Goal: Task Accomplishment & Management: Complete application form

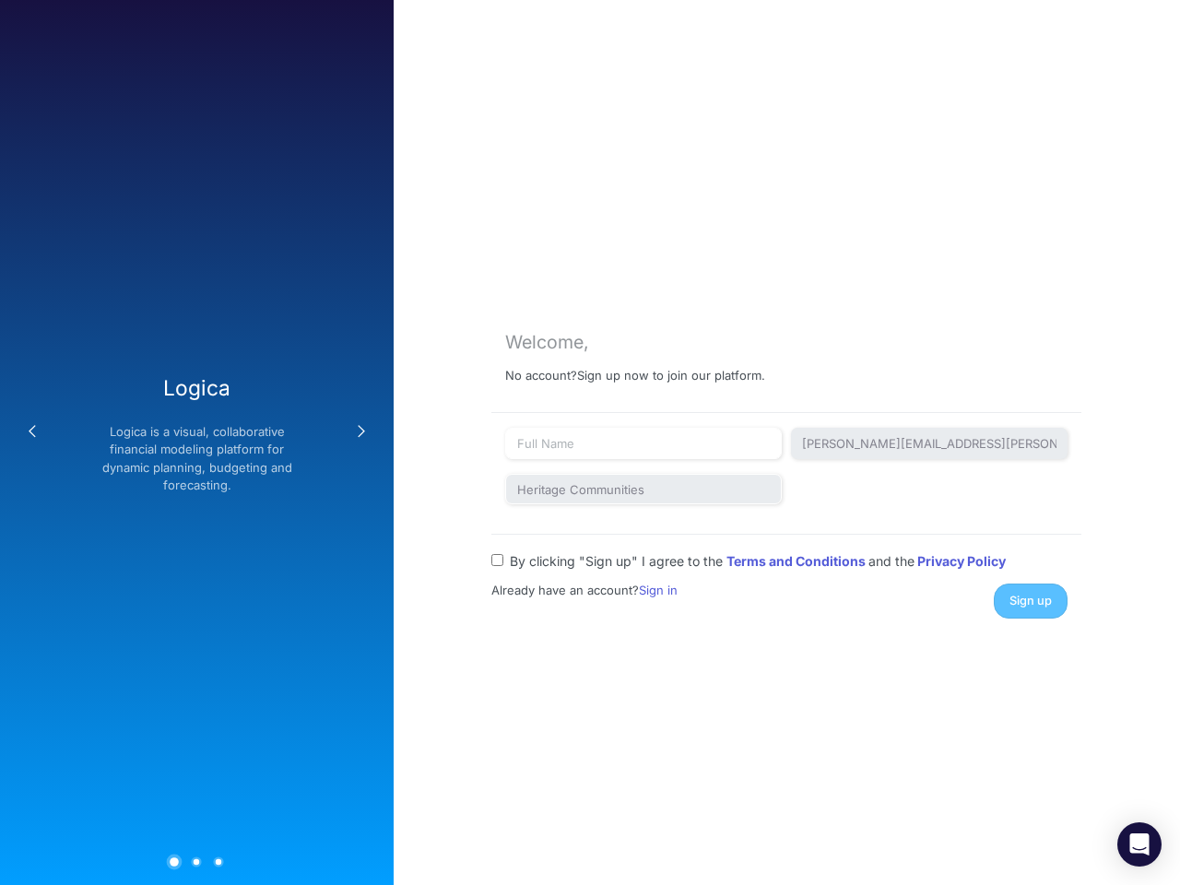
click at [32, 431] on button "Previous" at bounding box center [32, 431] width 37 height 37
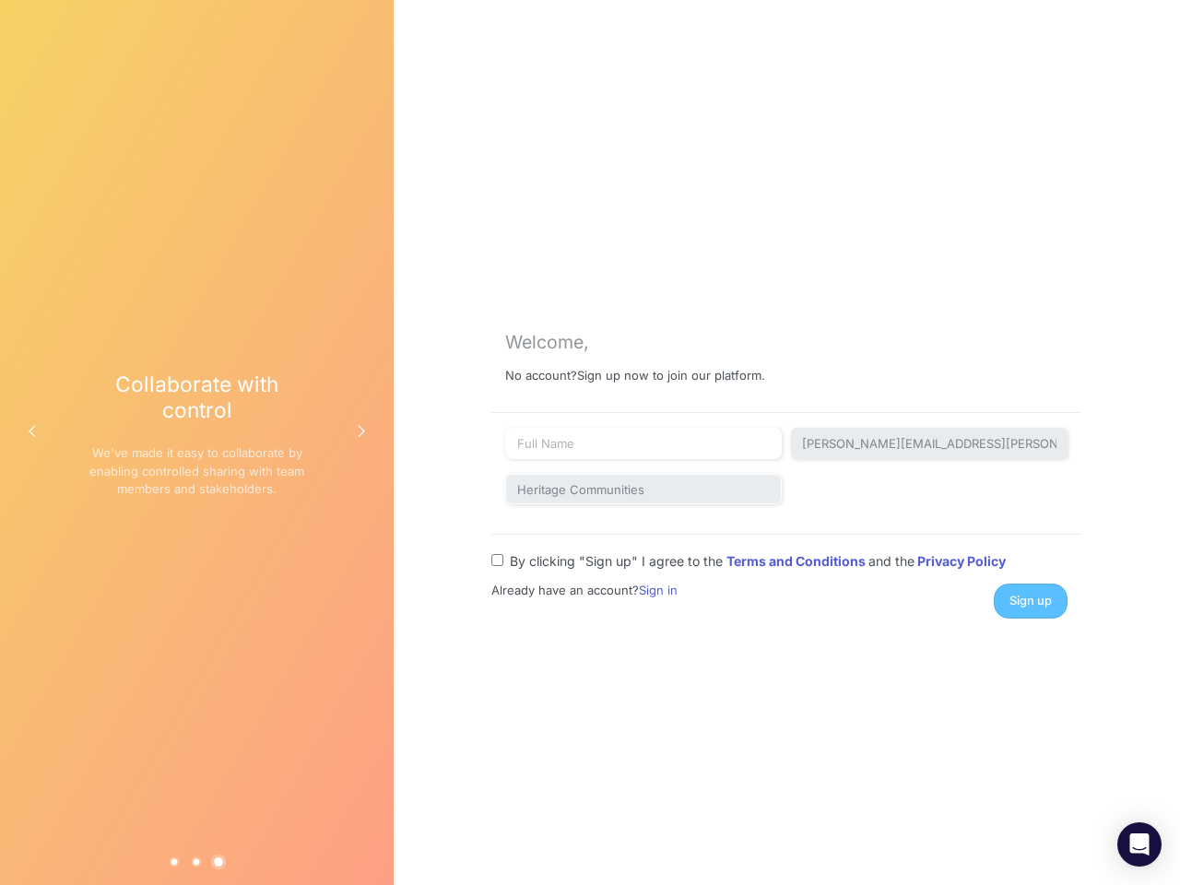
click at [196, 442] on div "Collaborate with control We've made it easy to collaborate by enabling controll…" at bounding box center [196, 441] width 217 height 141
click at [361, 431] on button "Next" at bounding box center [361, 431] width 37 height 37
click at [174, 861] on button "1" at bounding box center [175, 861] width 10 height 10
click at [196, 861] on button "2" at bounding box center [197, 861] width 10 height 10
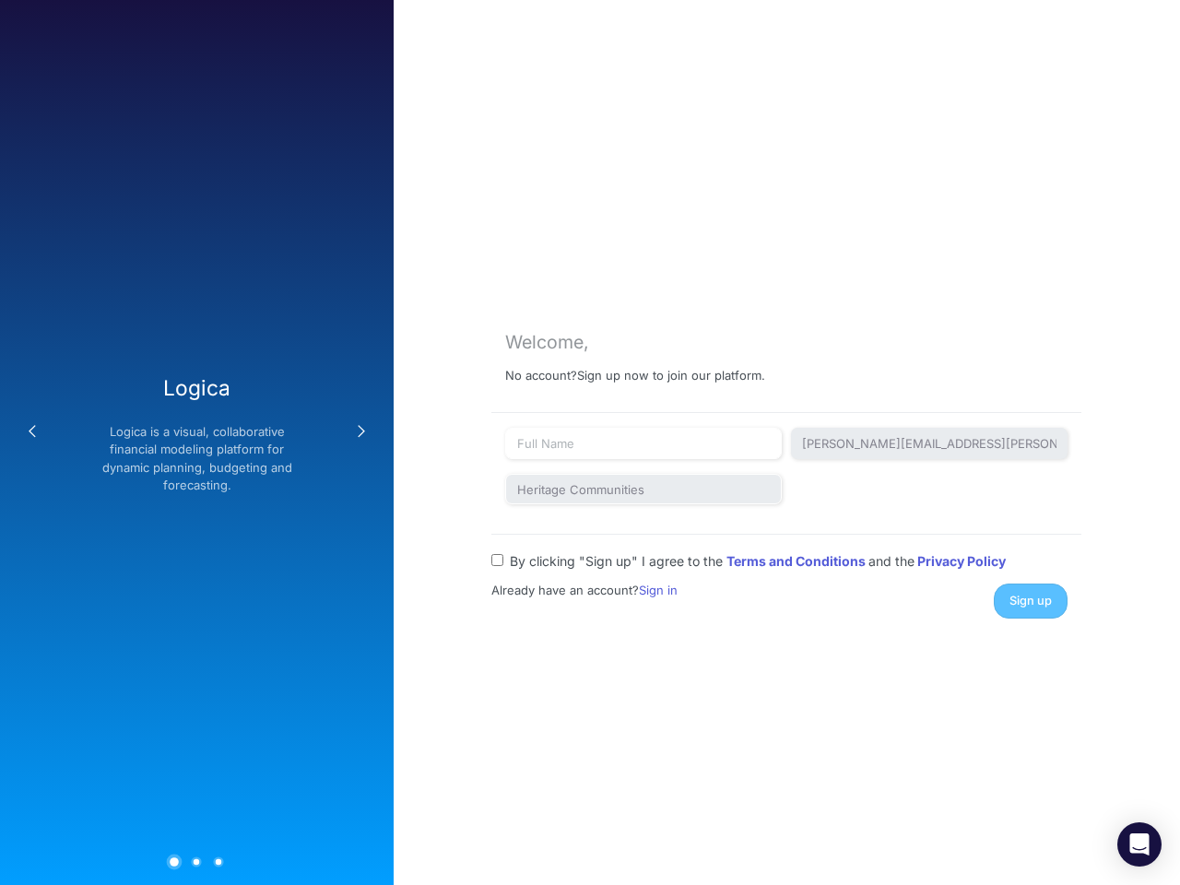
click at [218, 861] on button "3" at bounding box center [219, 861] width 10 height 10
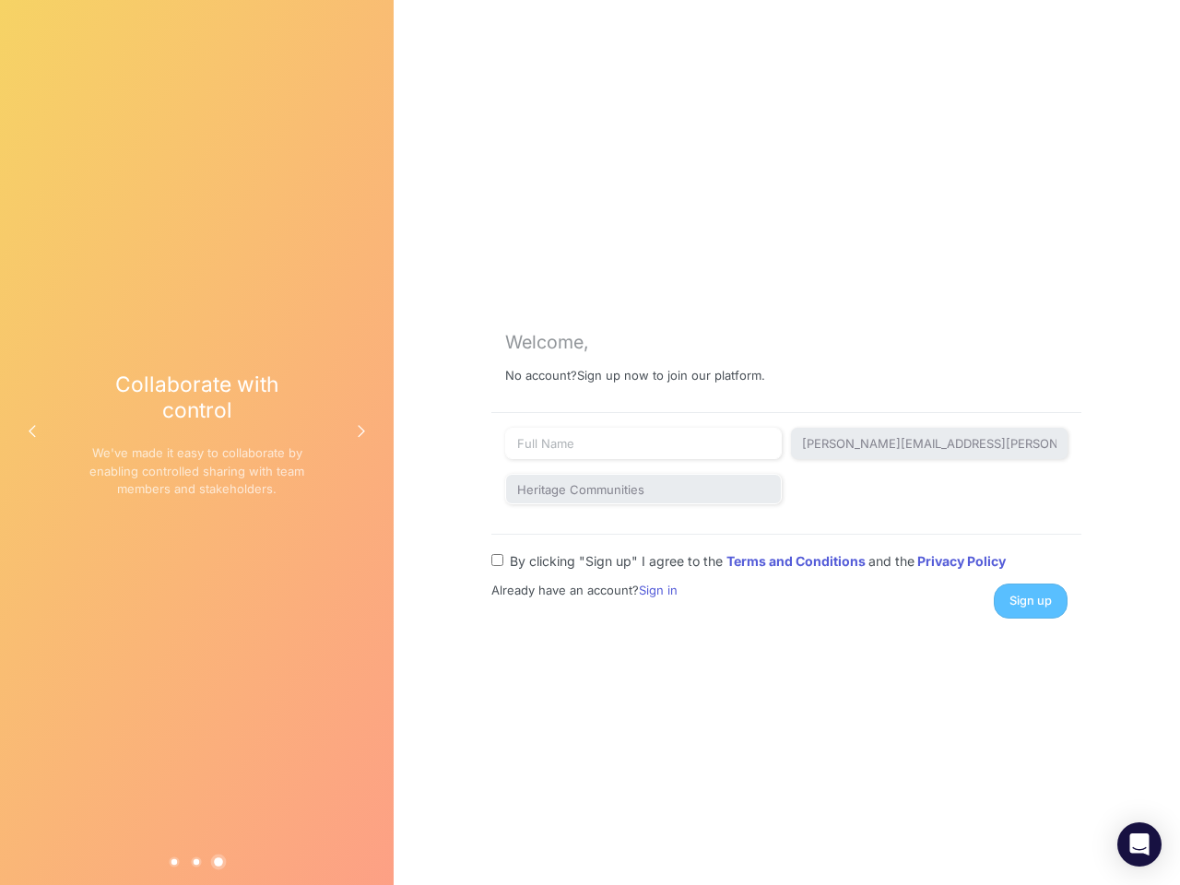
click at [1030, 600] on div "Sign up" at bounding box center [931, 600] width 302 height 34
click at [1139, 844] on icon "Open Intercom Messenger" at bounding box center [1139, 844] width 19 height 22
